Goal: Task Accomplishment & Management: Complete application form

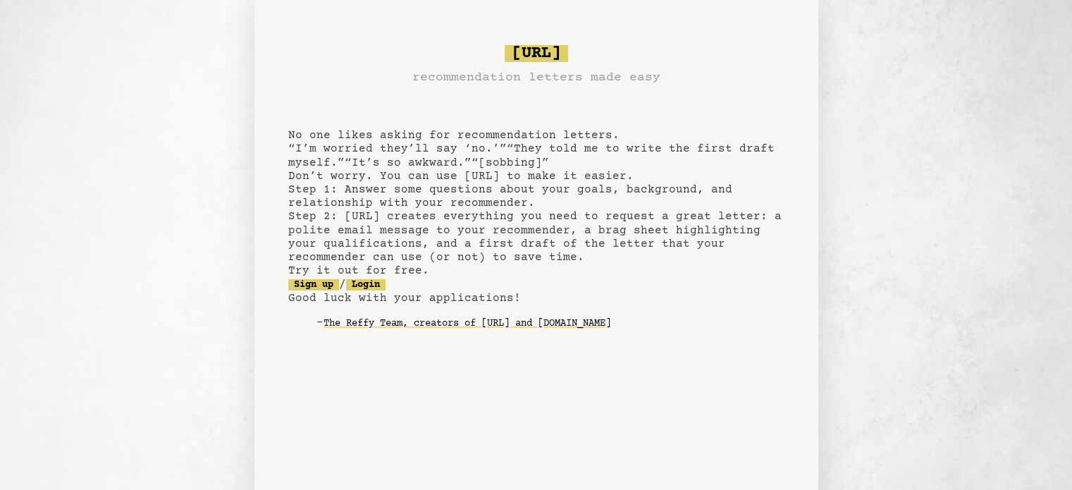
click at [659, 297] on pre "bragsheet.ai recommendation letters made easy No one likes asking for recommend…" at bounding box center [536, 198] width 496 height 319
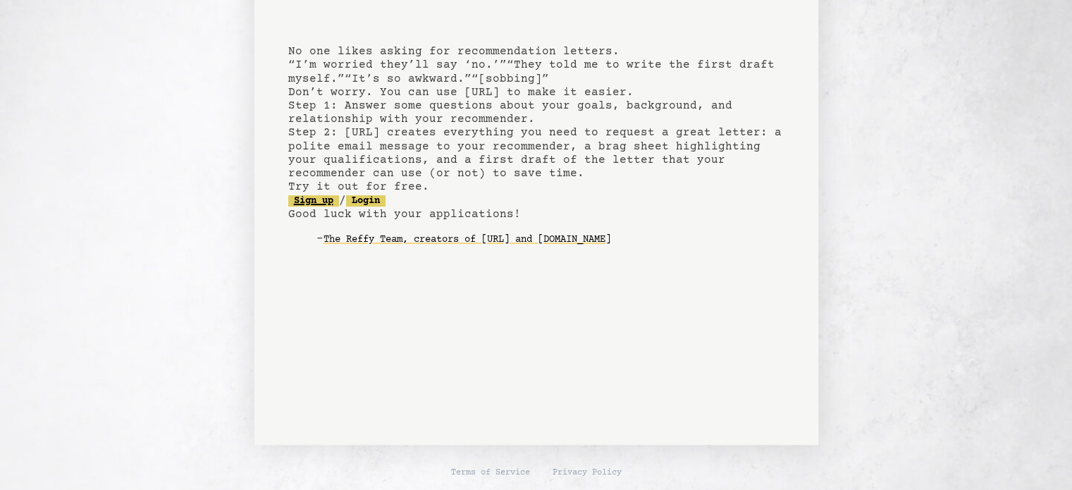
click at [327, 206] on link "Sign up" at bounding box center [313, 200] width 51 height 11
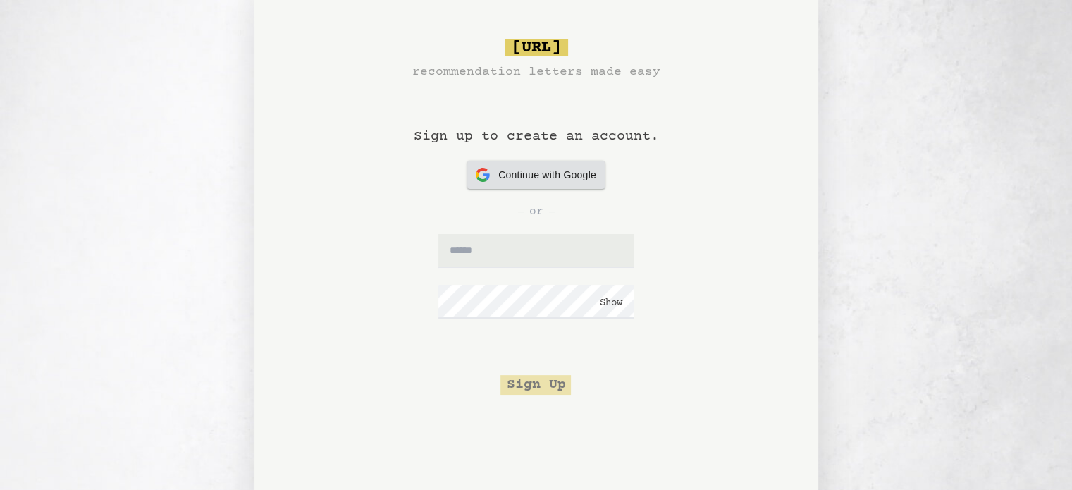
click at [491, 171] on div "Continue with Google Continue with Google" at bounding box center [536, 175] width 121 height 28
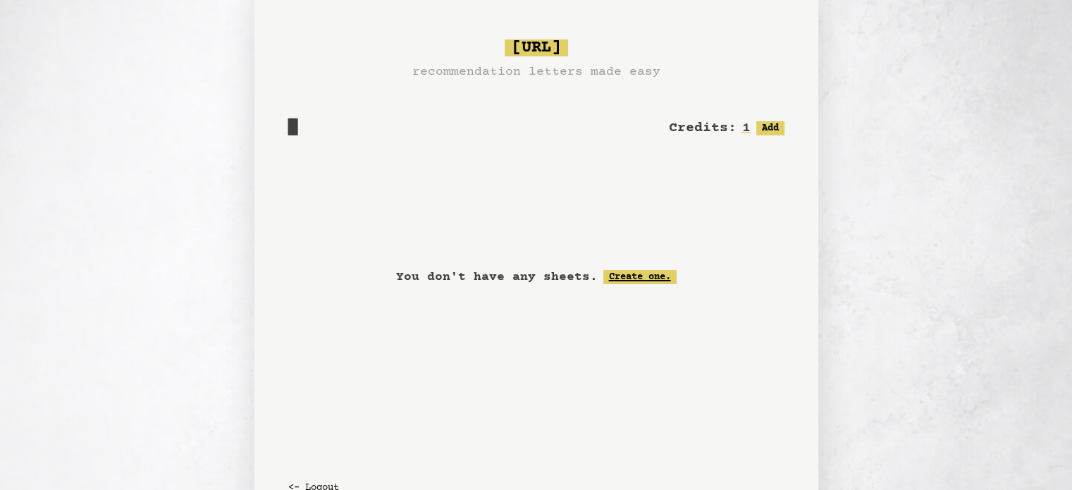
click at [631, 275] on link "Create one." at bounding box center [639, 277] width 73 height 14
click at [627, 274] on link "Create one." at bounding box center [639, 277] width 73 height 14
click at [765, 125] on button "Add" at bounding box center [770, 128] width 28 height 14
